Goal: Information Seeking & Learning: Find specific fact

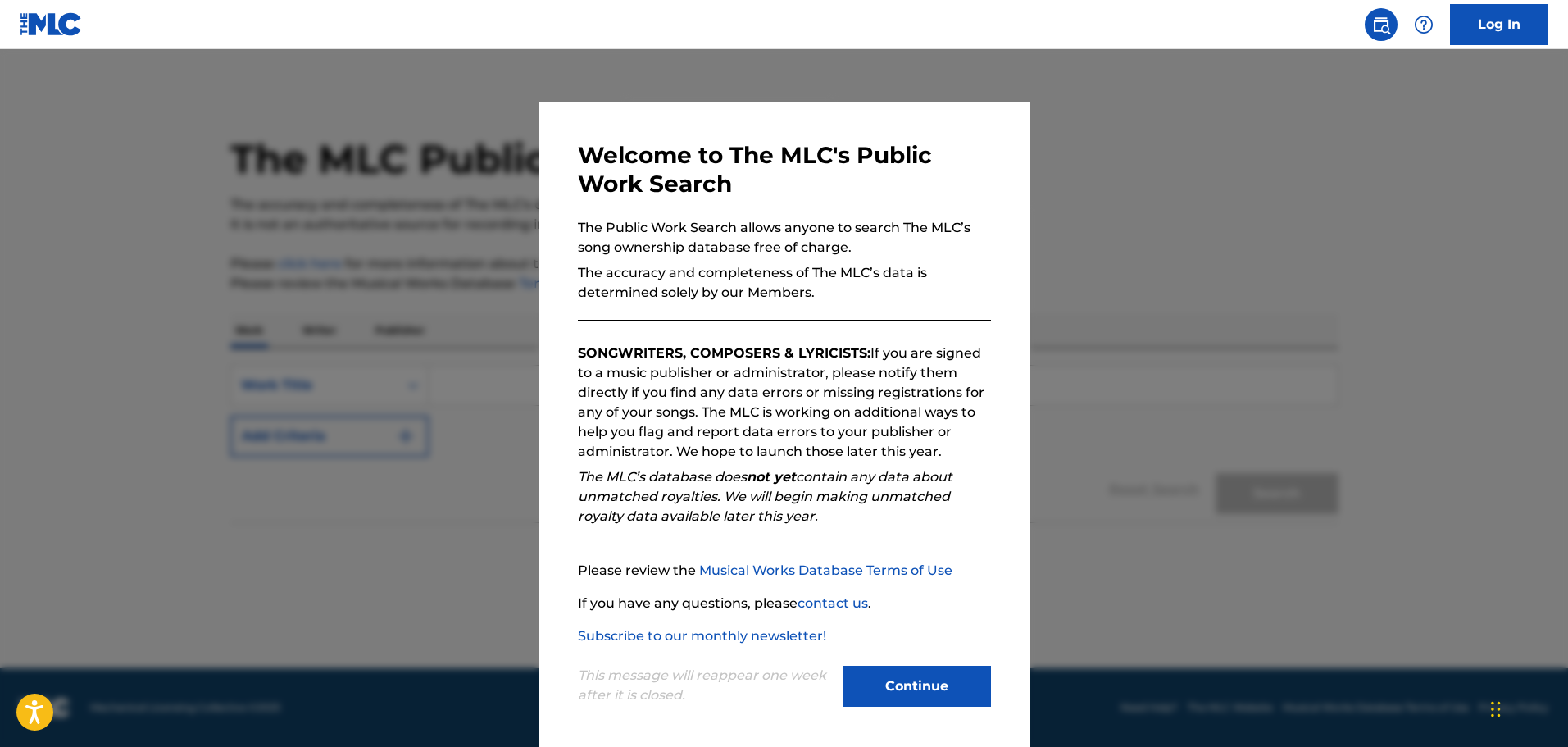
click at [925, 690] on button "Continue" at bounding box center [917, 686] width 147 height 41
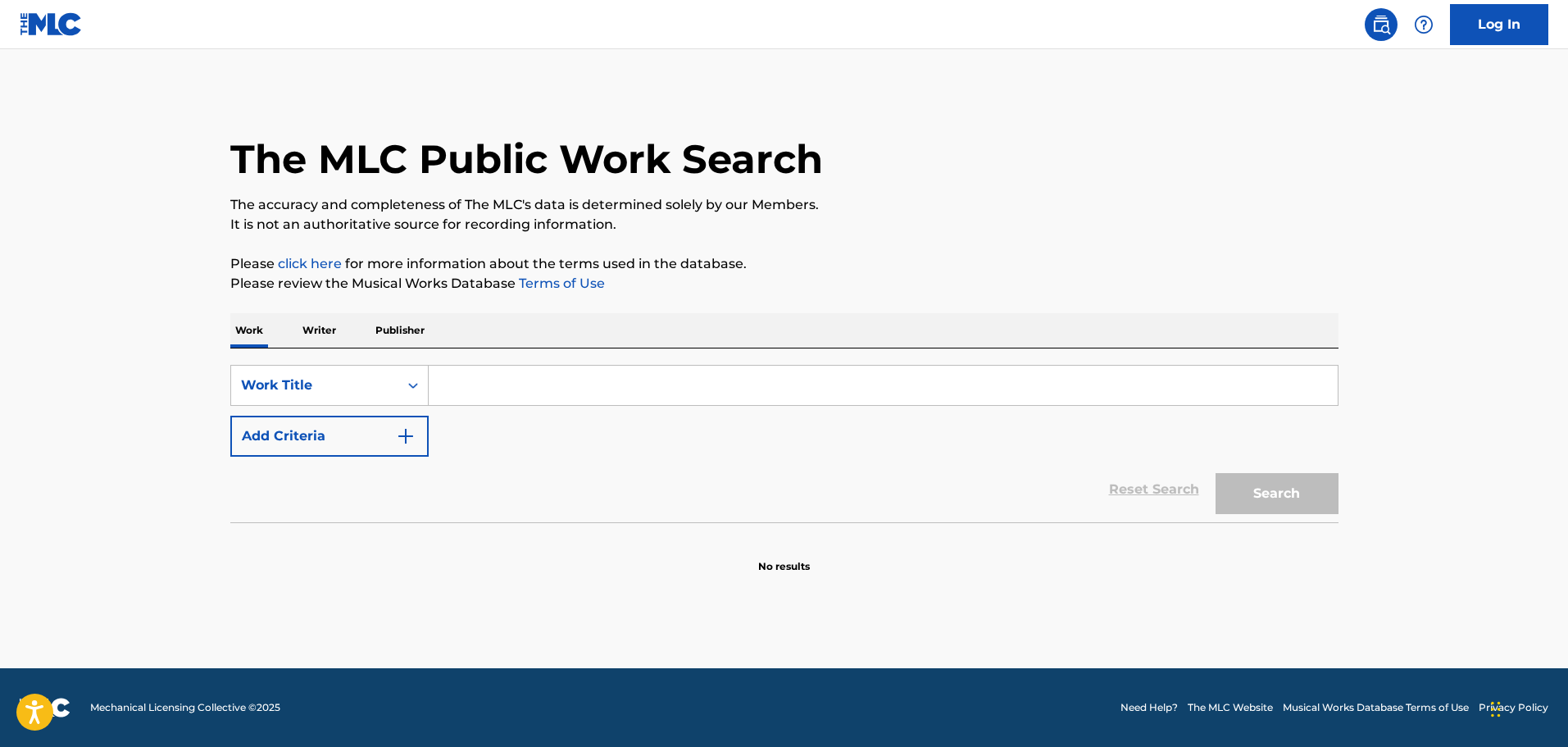
click at [482, 382] on input "Search Form" at bounding box center [883, 385] width 909 height 40
type input "gasoline weeknd"
click at [1216, 473] on button "Search" at bounding box center [1277, 493] width 123 height 41
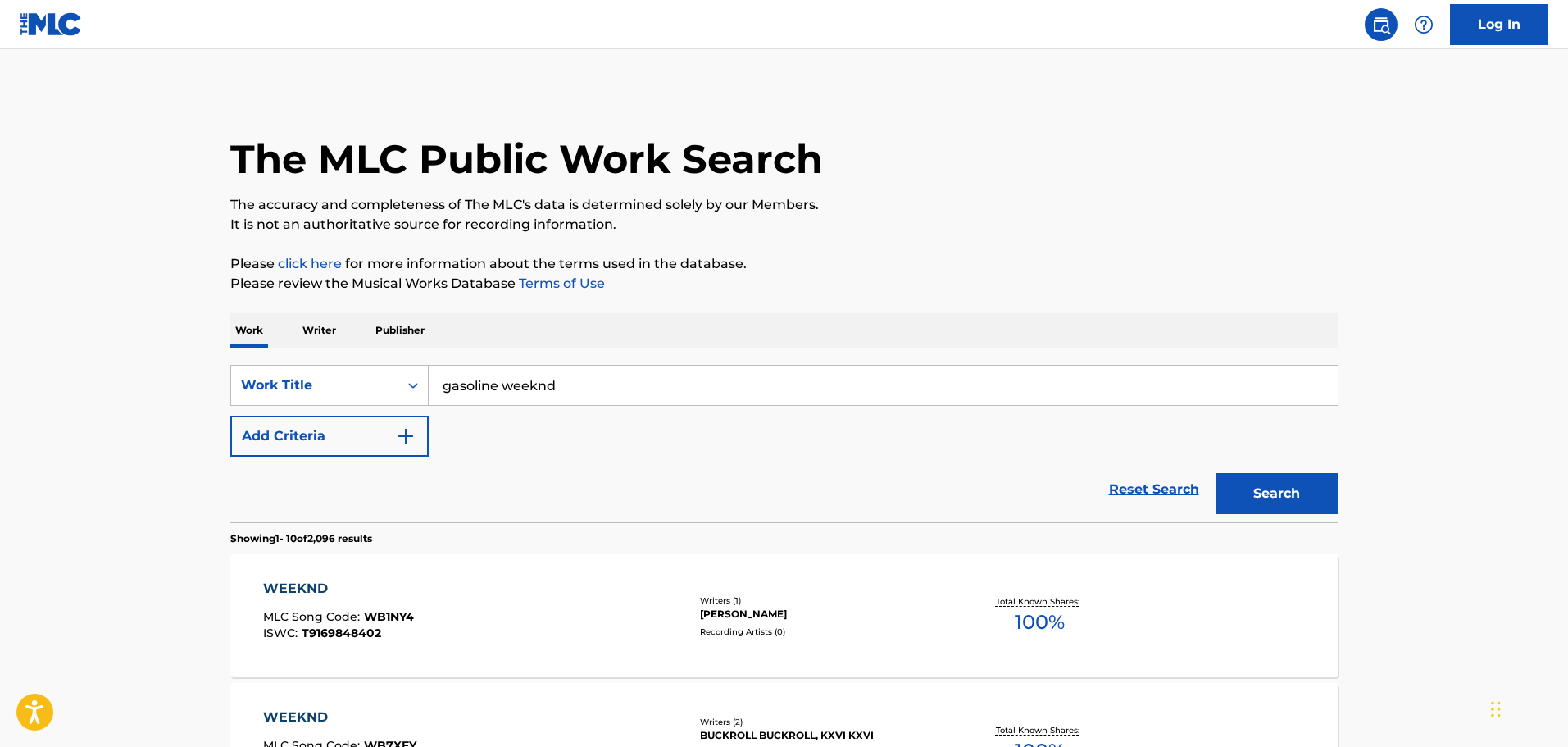
click at [413, 438] on img "Search Form" at bounding box center [405, 435] width 20 height 20
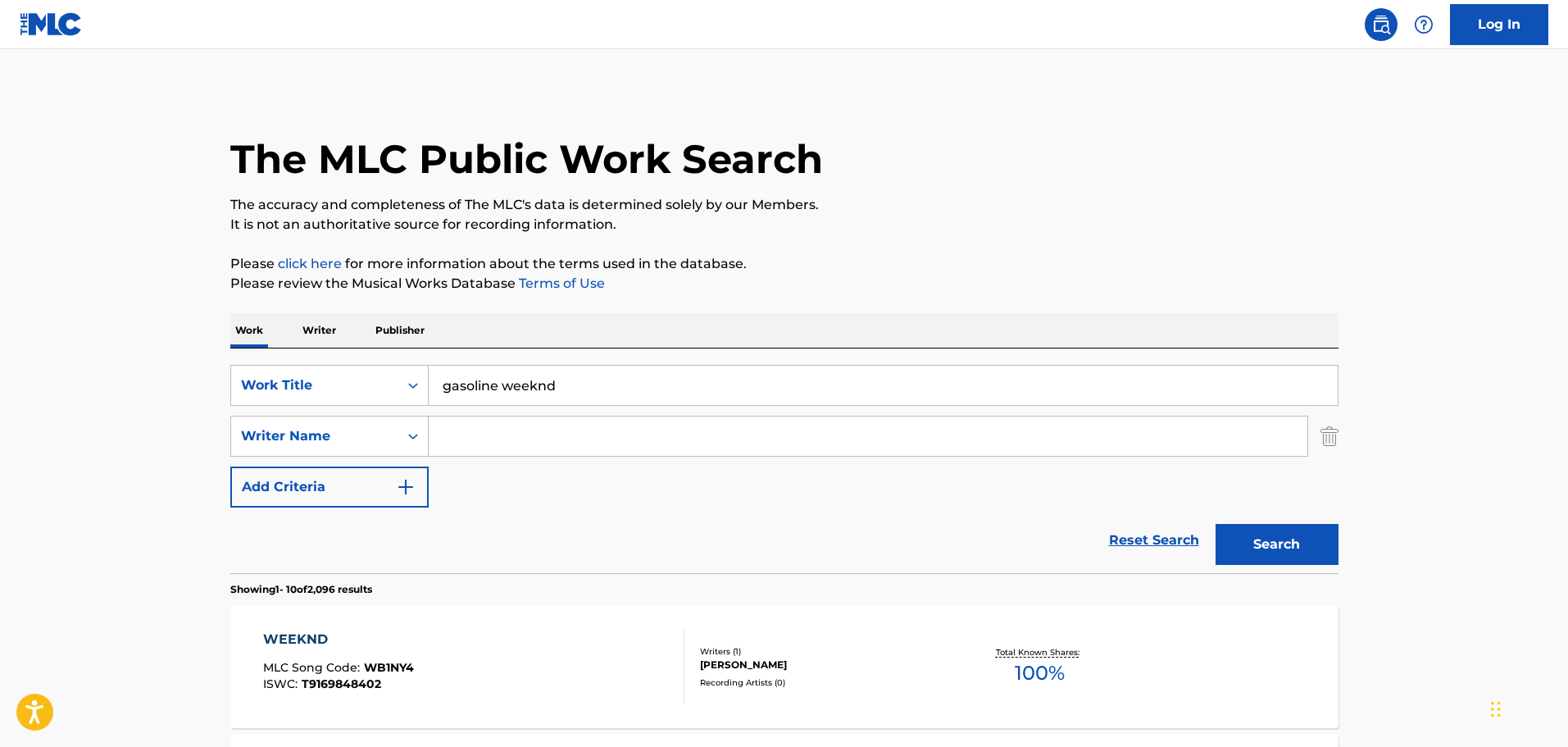
click at [499, 436] on input "Search Form" at bounding box center [868, 436] width 879 height 40
type input "[PERSON_NAME]"
click at [507, 485] on div "[PERSON_NAME]" at bounding box center [744, 472] width 632 height 29
click at [1290, 552] on button "Search" at bounding box center [1277, 544] width 123 height 41
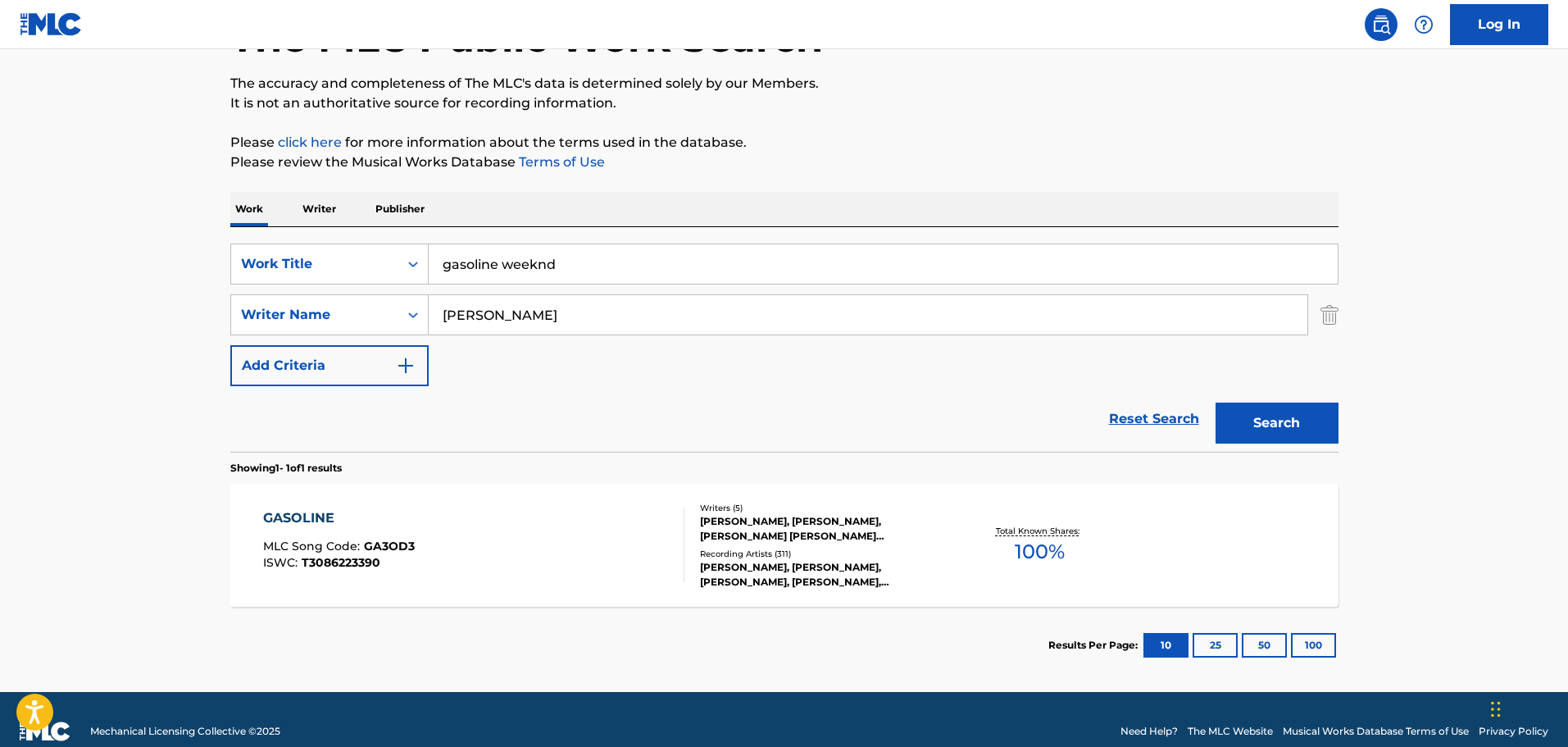
scroll to position [145, 0]
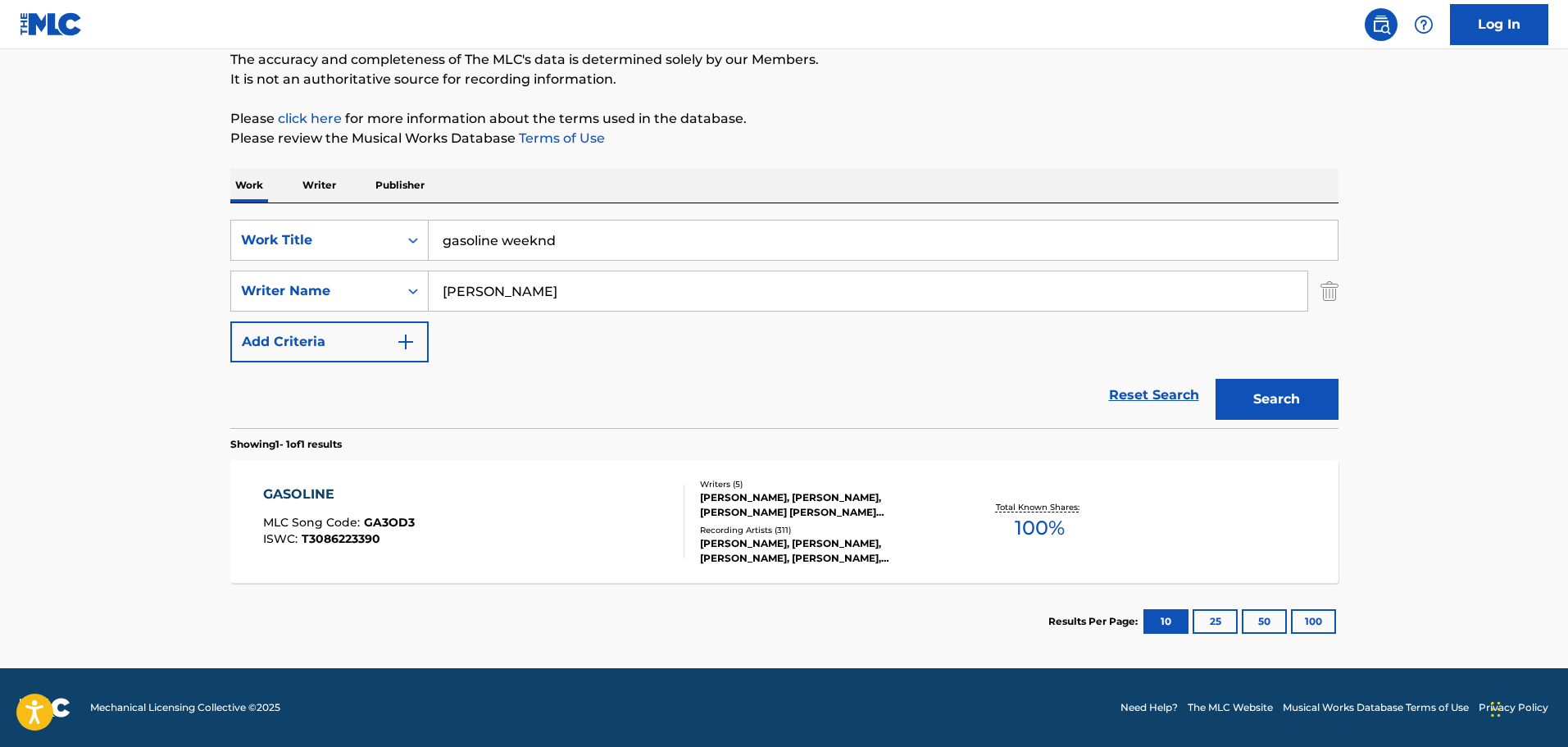
click at [706, 507] on div "[PERSON_NAME], [PERSON_NAME], [PERSON_NAME] [PERSON_NAME] [PERSON_NAME], [PERSO…" at bounding box center [823, 504] width 247 height 29
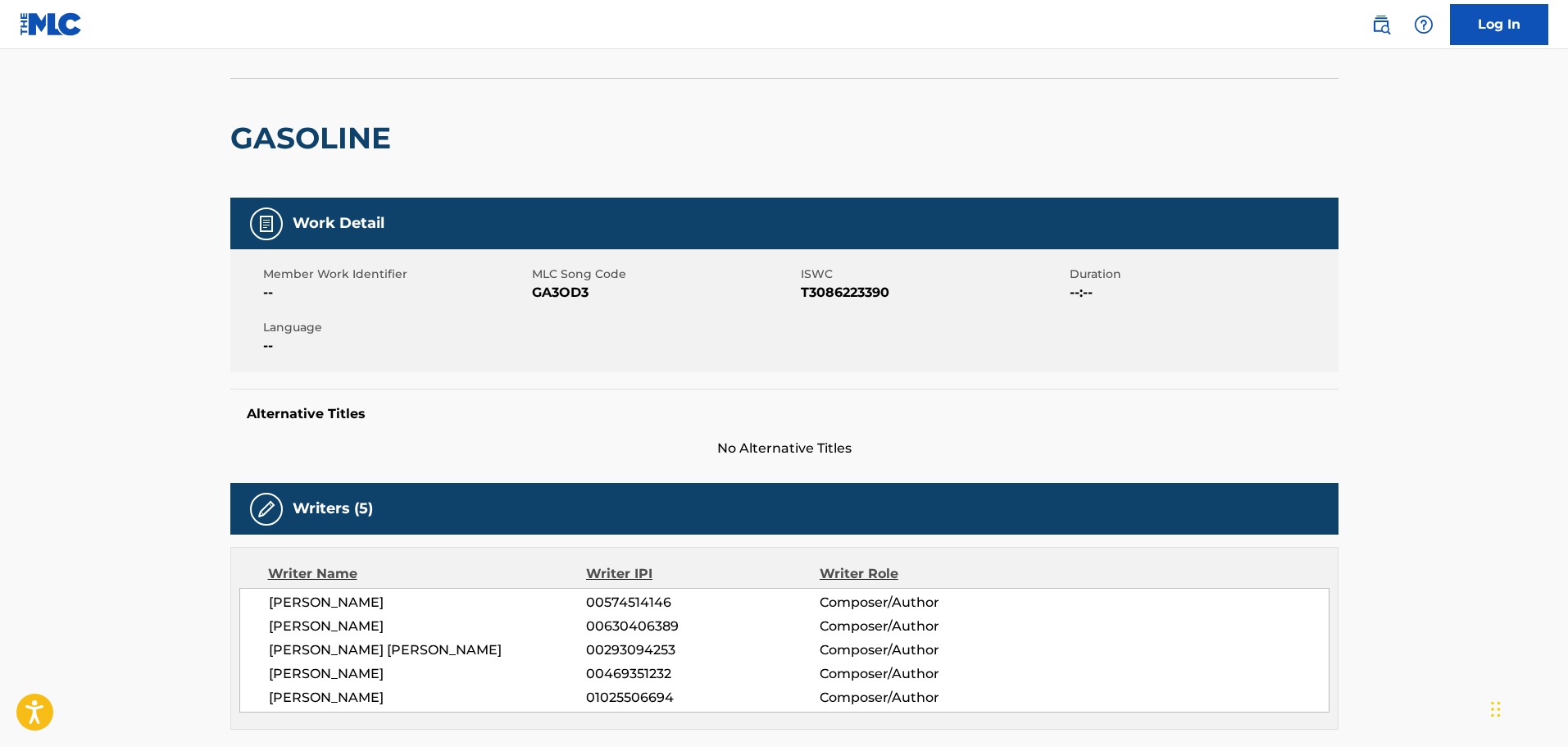
scroll to position [410, 0]
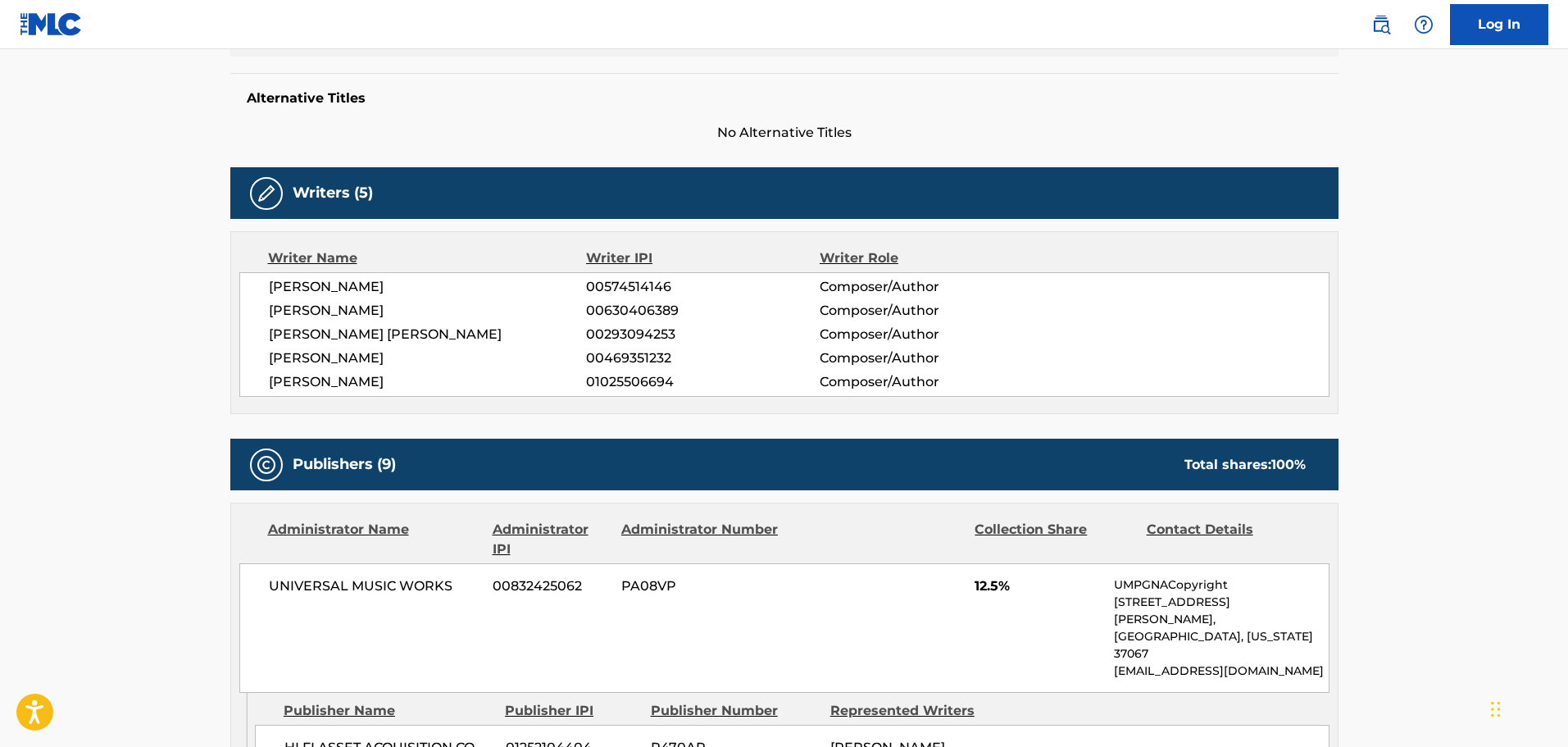
click at [382, 380] on span "[PERSON_NAME]" at bounding box center [428, 382] width 318 height 20
click at [384, 352] on span "[PERSON_NAME]" at bounding box center [428, 358] width 318 height 20
